Goal: Book appointment/travel/reservation

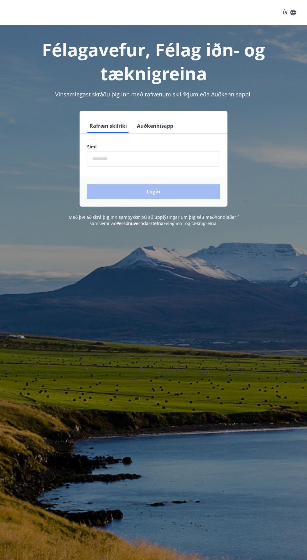
click at [103, 159] on input "phone" at bounding box center [153, 158] width 133 height 15
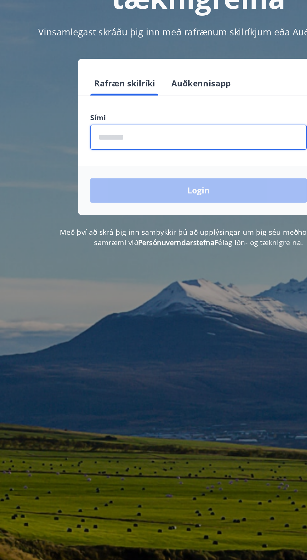
type input "********"
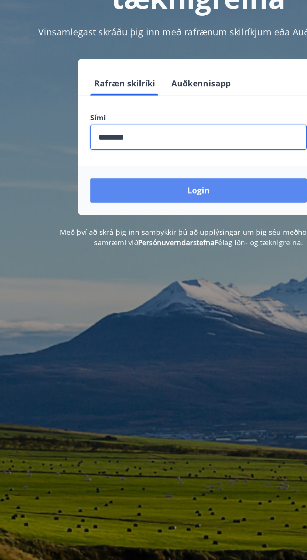
click at [97, 192] on button "Login" at bounding box center [153, 191] width 133 height 15
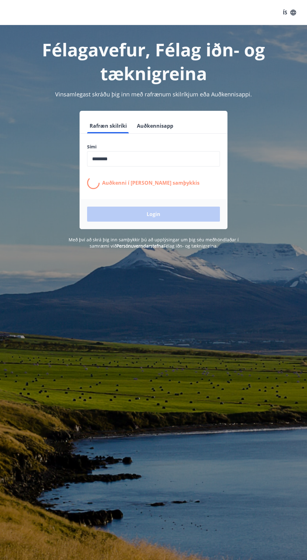
scroll to position [0, 0]
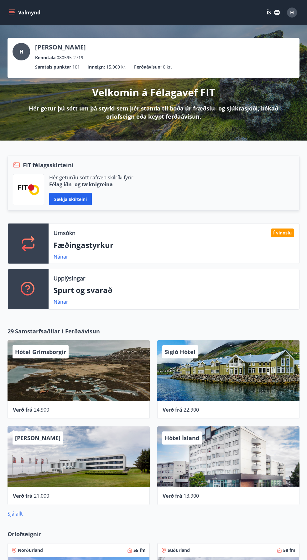
click at [18, 15] on button "Valmynd" at bounding box center [25, 12] width 35 height 11
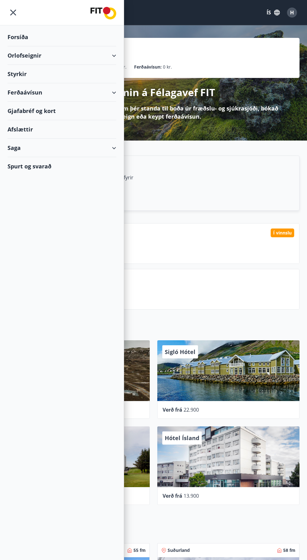
click at [111, 64] on div "Orlofseignir" at bounding box center [62, 55] width 109 height 18
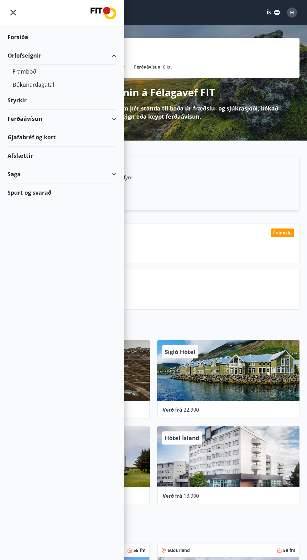
click at [18, 61] on div "Orlofseignir" at bounding box center [62, 55] width 109 height 18
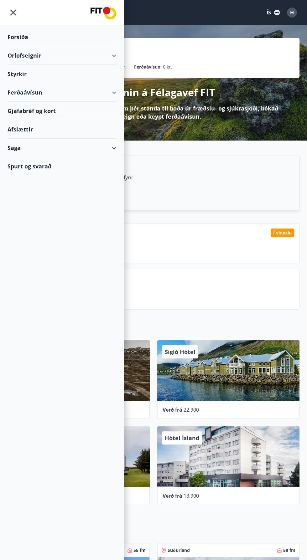
click at [18, 55] on div "Orlofseignir" at bounding box center [62, 55] width 109 height 18
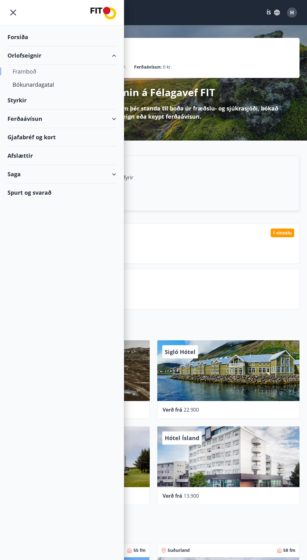
click at [15, 72] on div "Framboð" at bounding box center [62, 71] width 99 height 13
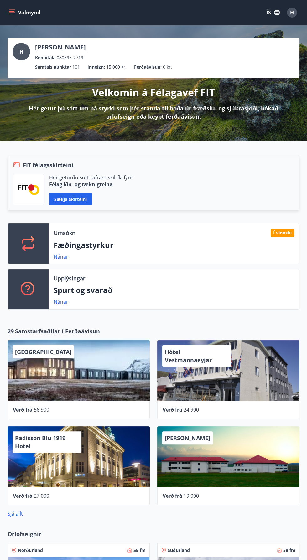
click at [12, 12] on icon "menu" at bounding box center [12, 12] width 7 height 1
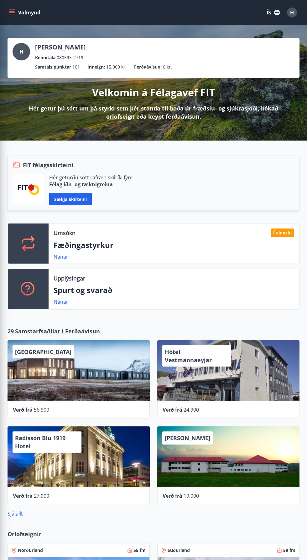
click at [215, 190] on div "Hér geturðu sótt rafræn skilríki fyrir Félag iðn- og tæknigreina Sækja skírteini" at bounding box center [153, 189] width 281 height 31
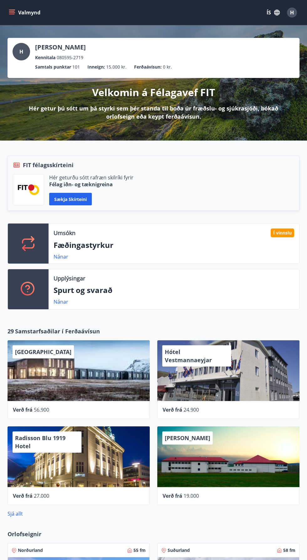
click at [13, 15] on icon "menu" at bounding box center [12, 12] width 6 height 6
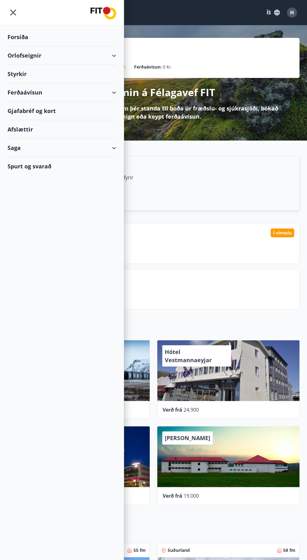
click at [114, 92] on div "Ferðaávísun" at bounding box center [62, 92] width 109 height 18
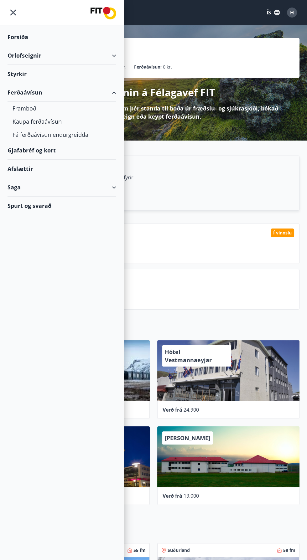
click at [114, 55] on div "Orlofseignir" at bounding box center [62, 55] width 109 height 18
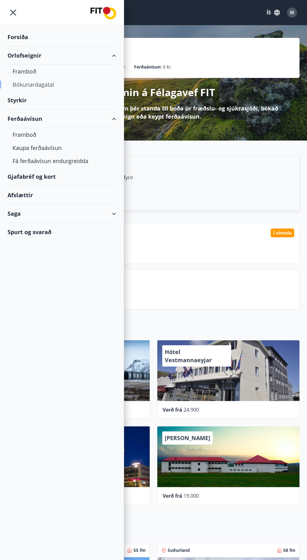
click at [19, 85] on div "Bókunardagatal" at bounding box center [62, 84] width 99 height 13
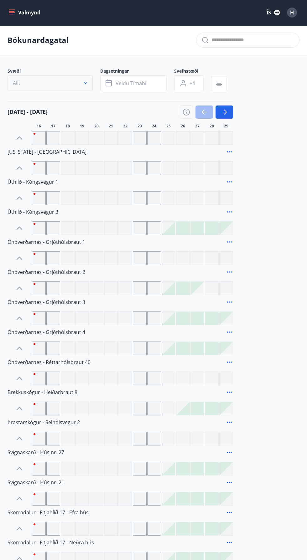
click at [28, 86] on button "Allt" at bounding box center [50, 83] width 85 height 15
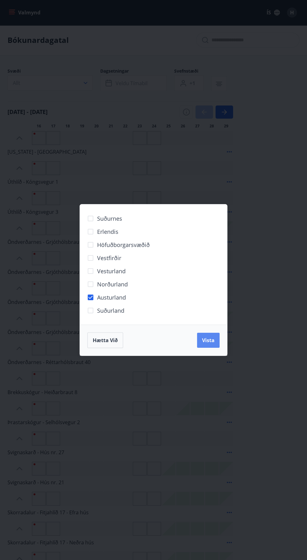
click at [198, 348] on button "Vista" at bounding box center [208, 340] width 23 height 15
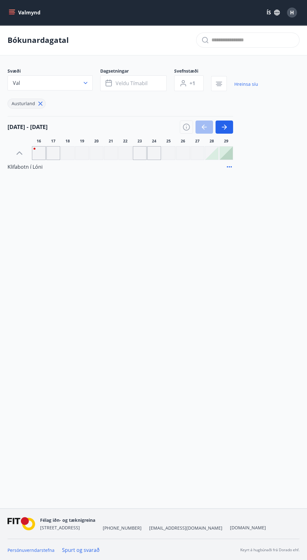
click at [40, 103] on icon at bounding box center [40, 103] width 1 height 1
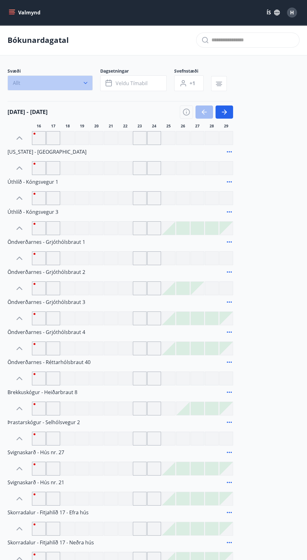
click at [75, 84] on button "Allt" at bounding box center [50, 83] width 85 height 15
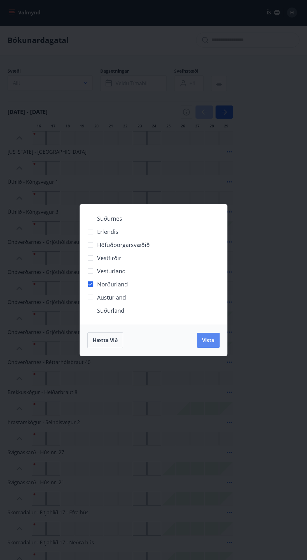
click at [213, 344] on span "Vista" at bounding box center [208, 340] width 13 height 7
